Goal: Task Accomplishment & Management: Complete application form

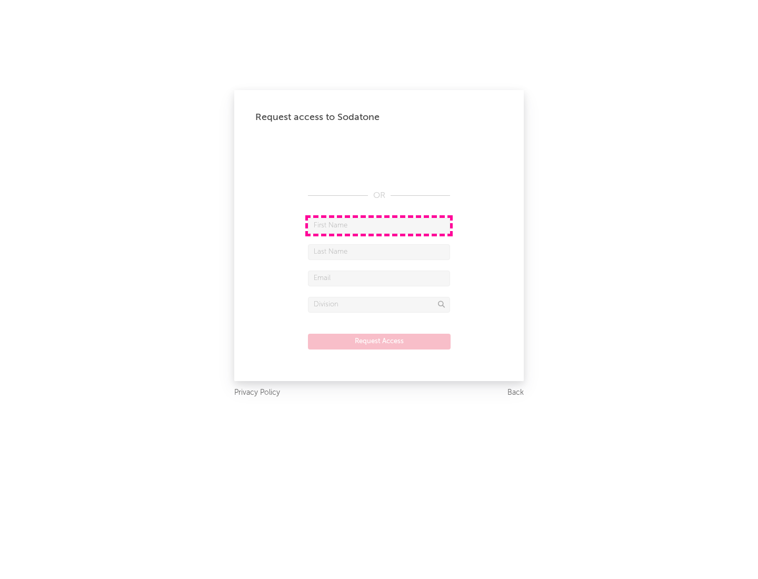
click at [379, 225] on input "text" at bounding box center [379, 226] width 142 height 16
type input "[PERSON_NAME]"
click at [379, 252] on input "text" at bounding box center [379, 252] width 142 height 16
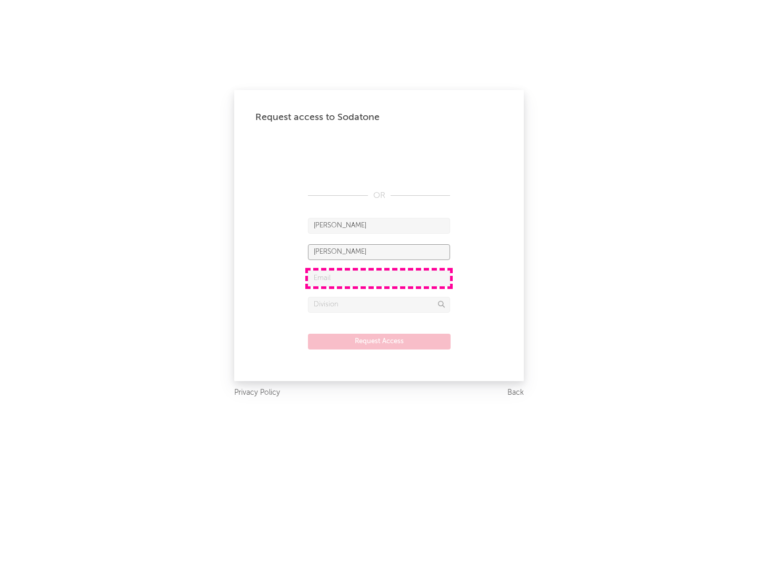
type input "[PERSON_NAME]"
click at [379, 278] on input "text" at bounding box center [379, 279] width 142 height 16
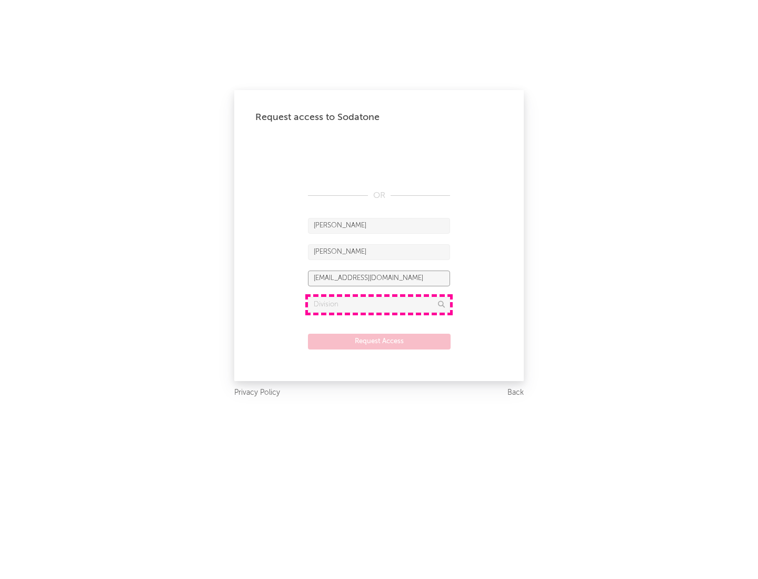
type input "[EMAIL_ADDRESS][DOMAIN_NAME]"
click at [379, 304] on input "text" at bounding box center [379, 305] width 142 height 16
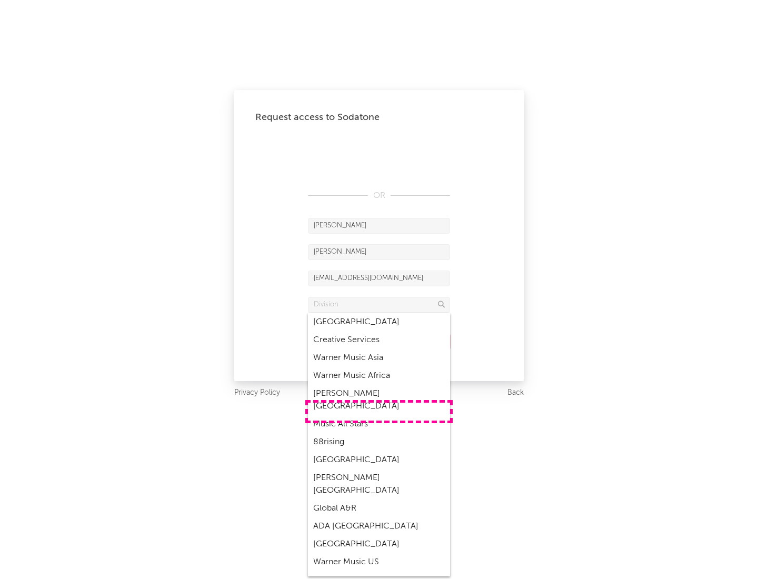
click at [379, 415] on div "Music All Stars" at bounding box center [379, 424] width 142 height 18
type input "Music All Stars"
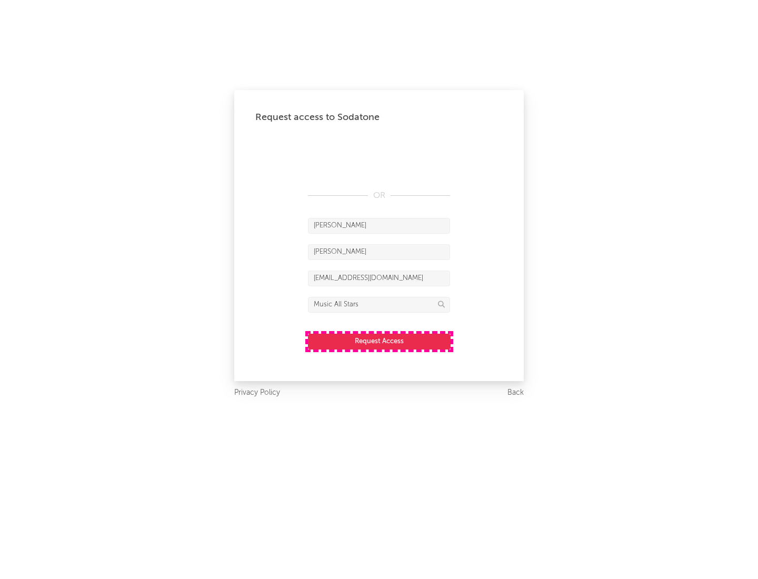
click at [379, 341] on button "Request Access" at bounding box center [379, 342] width 143 height 16
